Goal: Task Accomplishment & Management: Use online tool/utility

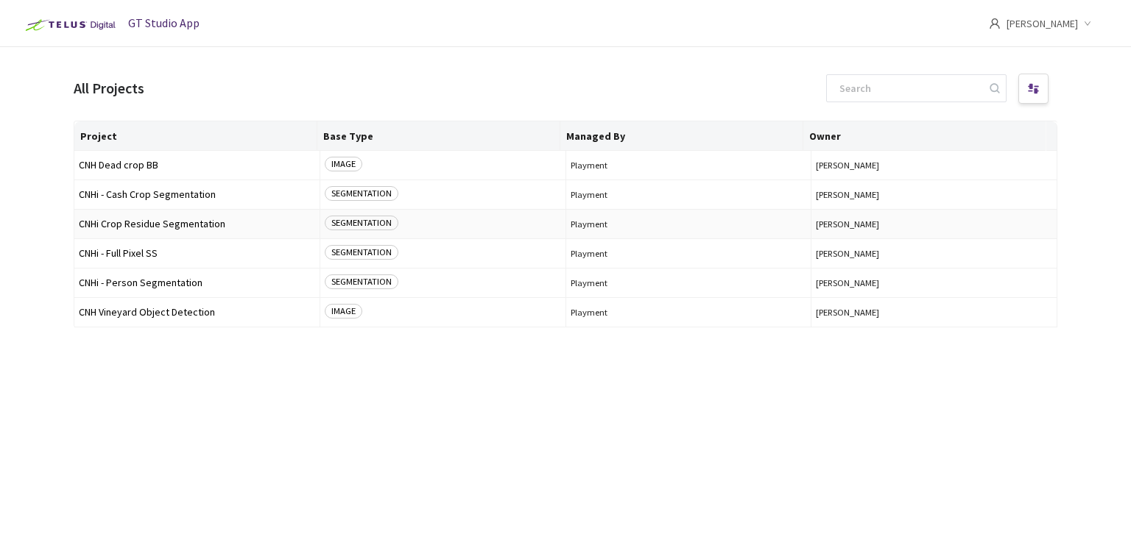
click at [184, 222] on span "CNHi Crop Residue Segmentation" at bounding box center [197, 224] width 236 height 11
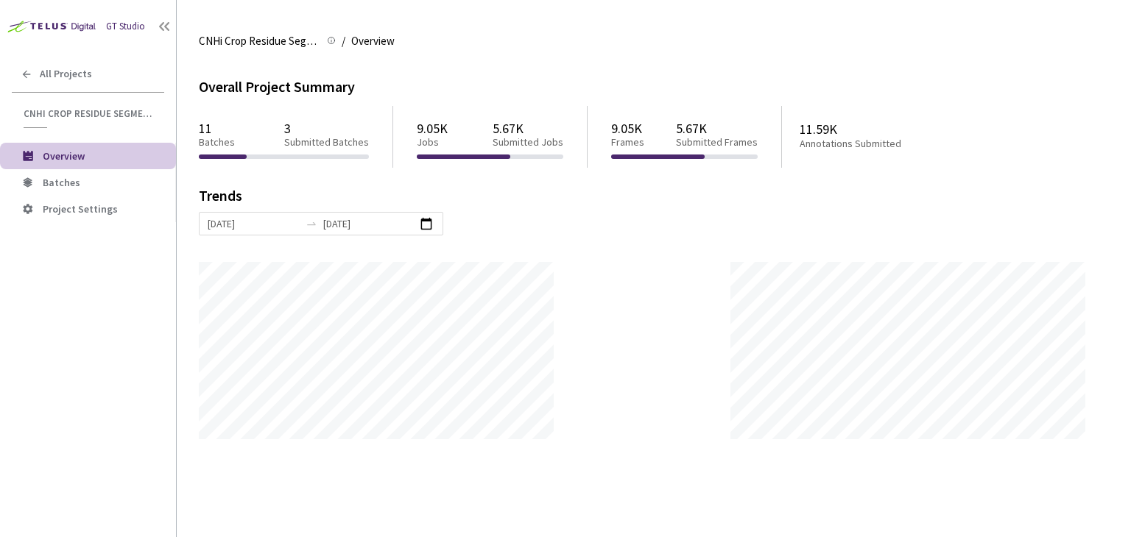
scroll to position [537, 1131]
click at [59, 186] on span "Batches" at bounding box center [62, 182] width 38 height 13
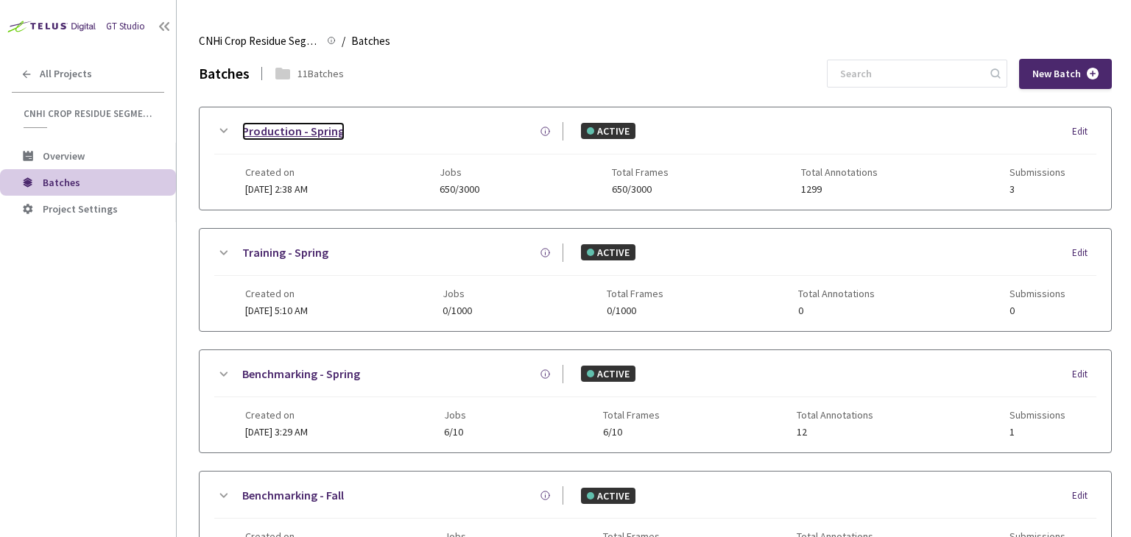
click at [300, 133] on link "Production - Spring" at bounding box center [293, 131] width 102 height 18
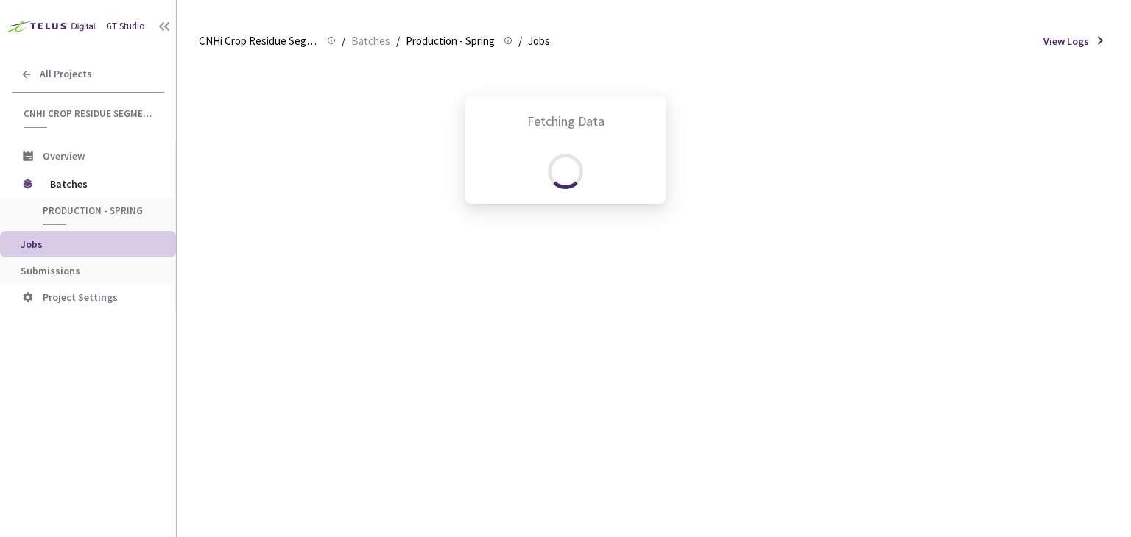
click at [47, 270] on div "Fetching Data" at bounding box center [565, 268] width 1131 height 537
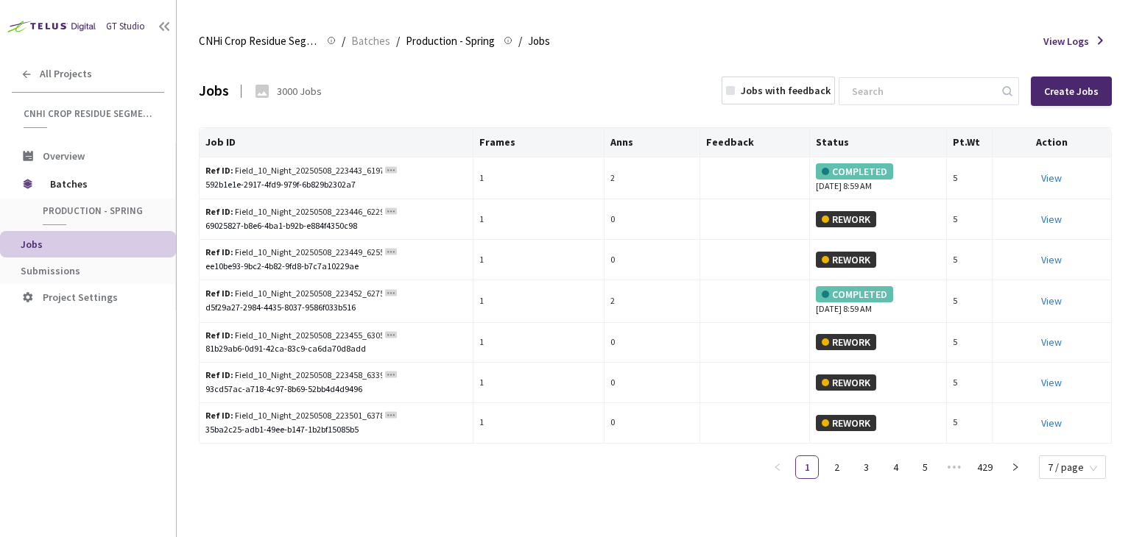
click at [47, 270] on span "Submissions" at bounding box center [51, 270] width 60 height 13
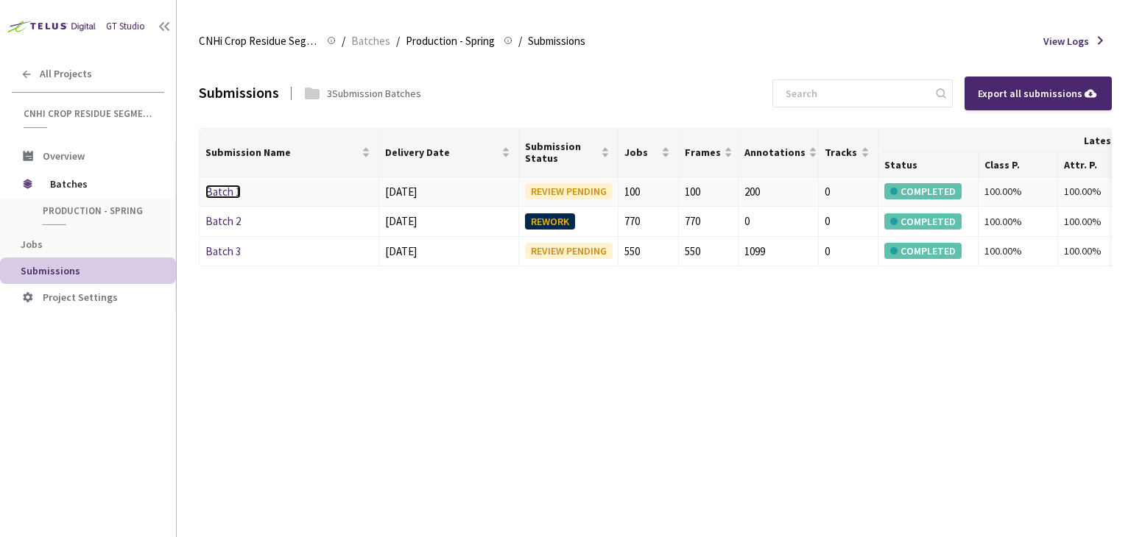
click at [217, 192] on link "Batch 1" at bounding box center [222, 192] width 35 height 14
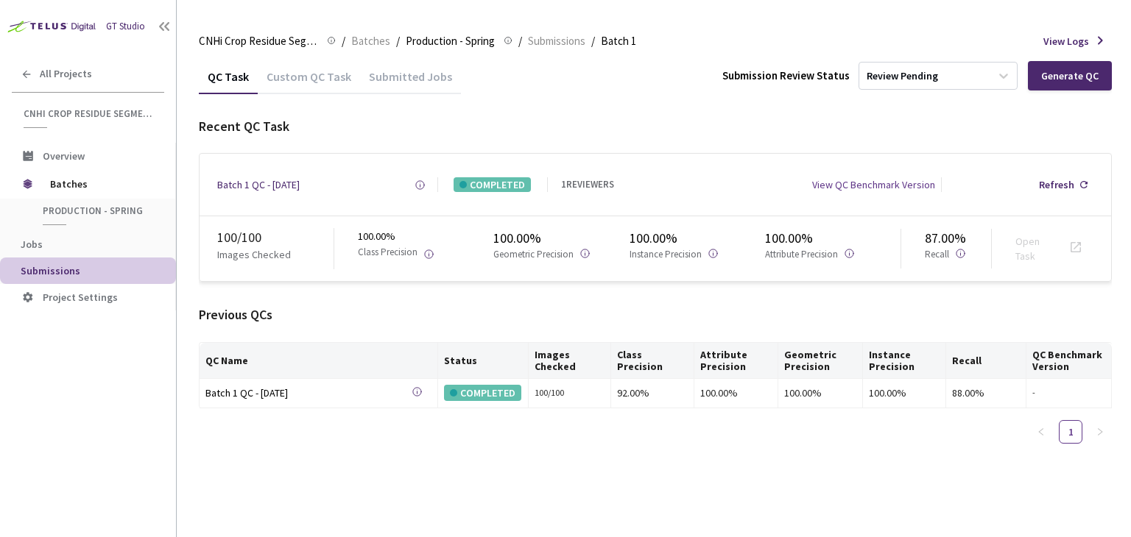
click at [304, 76] on div "Custom QC Task" at bounding box center [309, 81] width 102 height 25
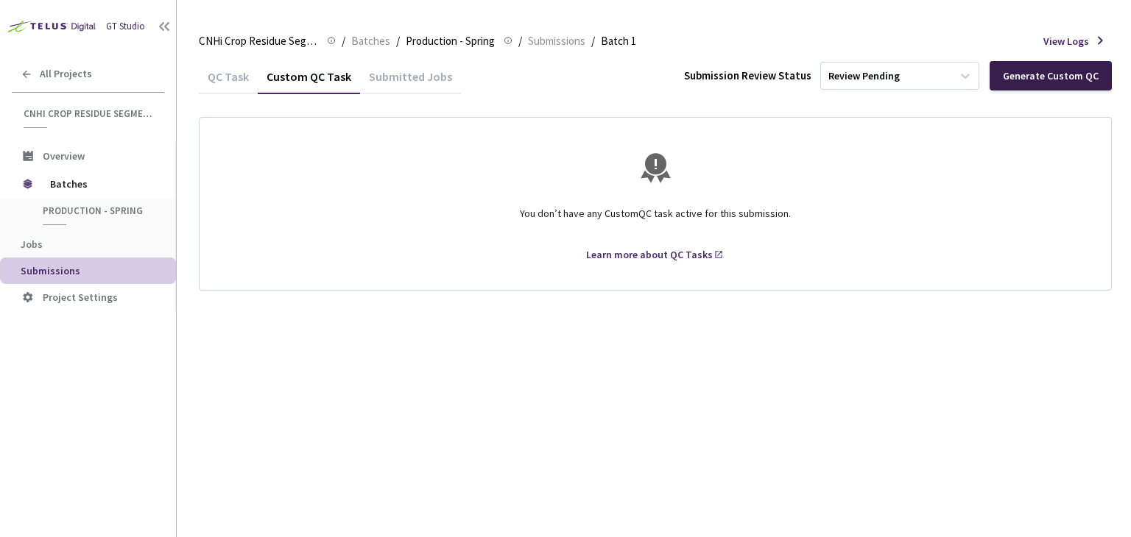
click at [1059, 77] on div "Generate Custom QC" at bounding box center [1051, 76] width 96 height 12
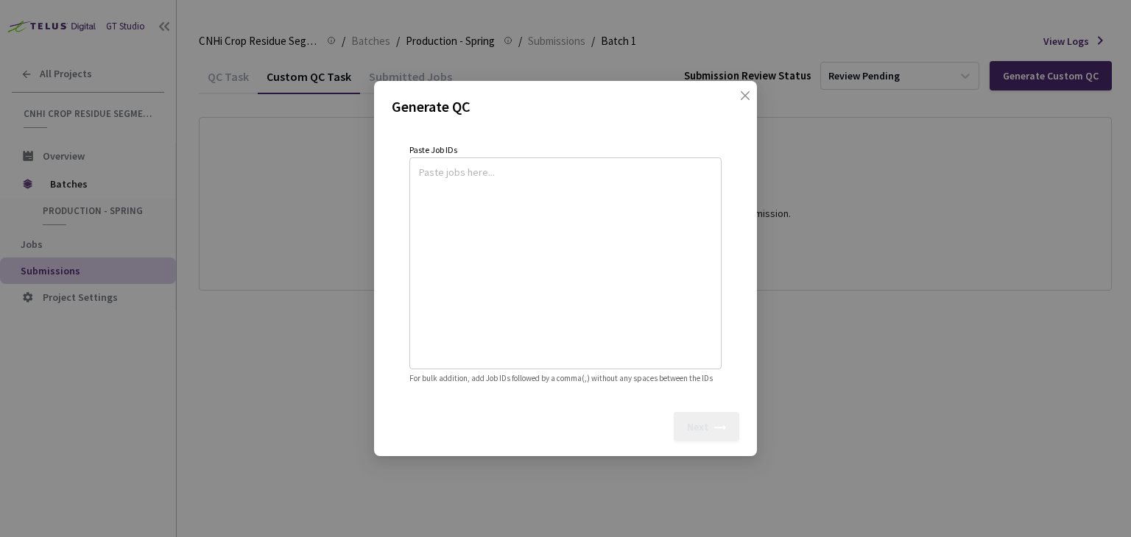
click at [555, 177] on textarea at bounding box center [565, 261] width 293 height 200
click at [745, 90] on icon "close" at bounding box center [745, 96] width 12 height 12
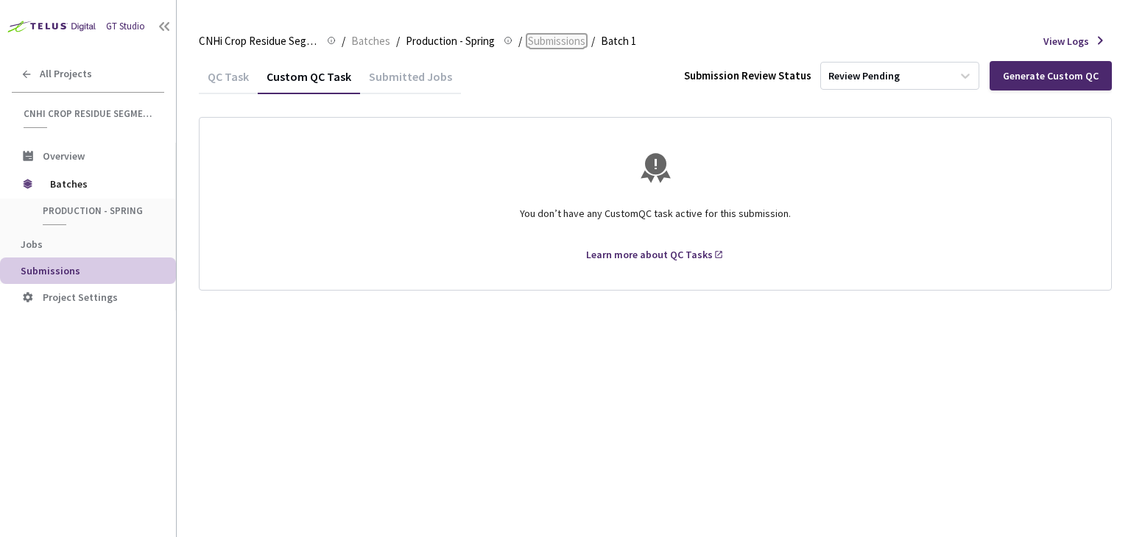
click at [551, 43] on span "Submissions" at bounding box center [556, 41] width 57 height 18
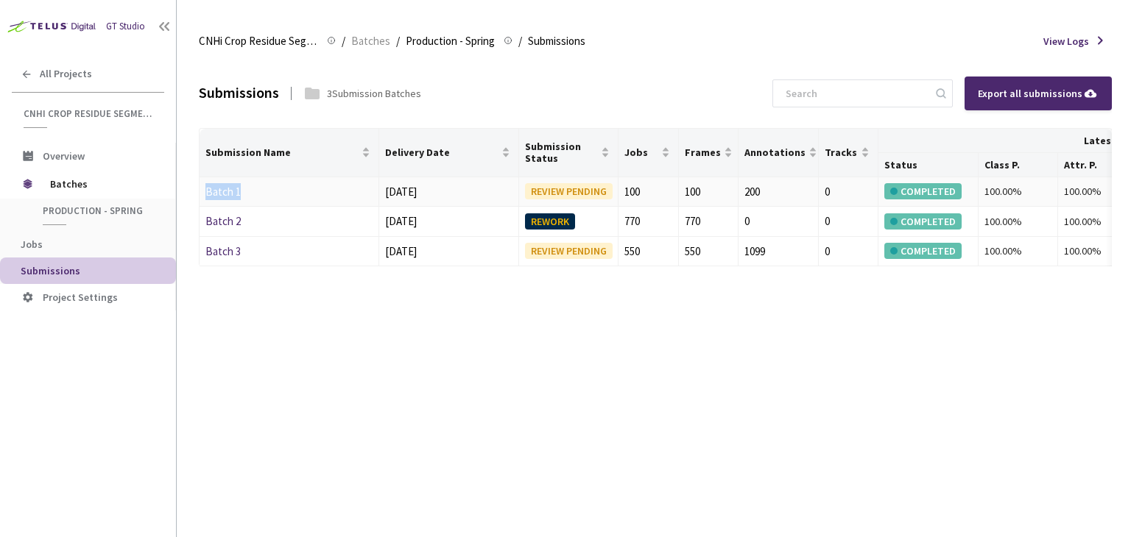
drag, startPoint x: 281, startPoint y: 195, endPoint x: 200, endPoint y: 200, distance: 81.1
click at [200, 200] on td "Batch 1" at bounding box center [290, 192] width 180 height 30
click at [426, 313] on div "Submissions 3 Submission Batches Export all submissions Submission Name Deliver…" at bounding box center [655, 298] width 913 height 479
drag, startPoint x: 244, startPoint y: 257, endPoint x: 200, endPoint y: 257, distance: 44.2
click at [200, 257] on td "Batch 3" at bounding box center [290, 252] width 180 height 30
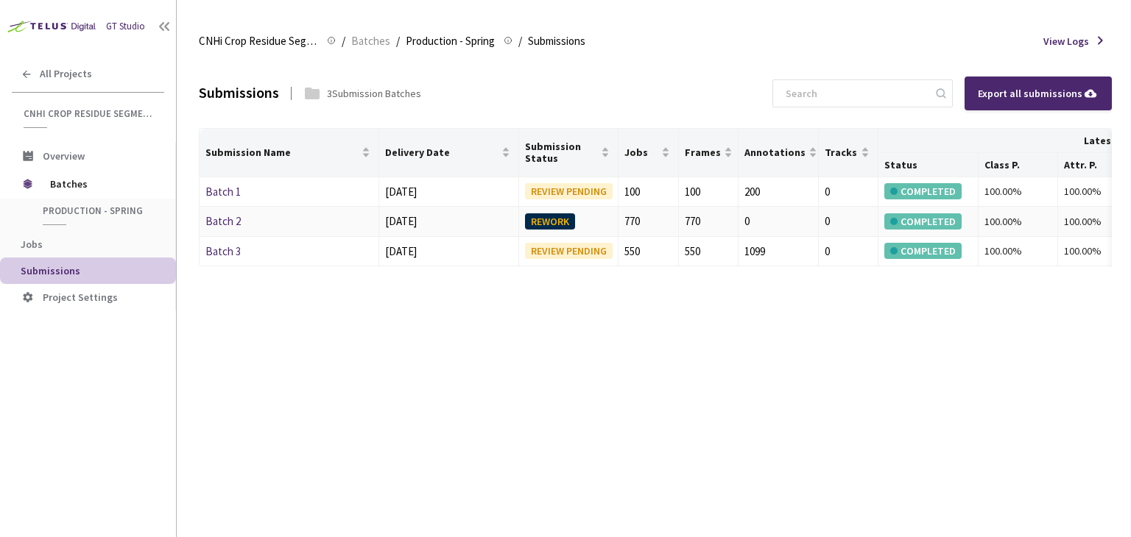
click at [256, 220] on div "Batch 2" at bounding box center [283, 222] width 156 height 18
